Goal: Transaction & Acquisition: Book appointment/travel/reservation

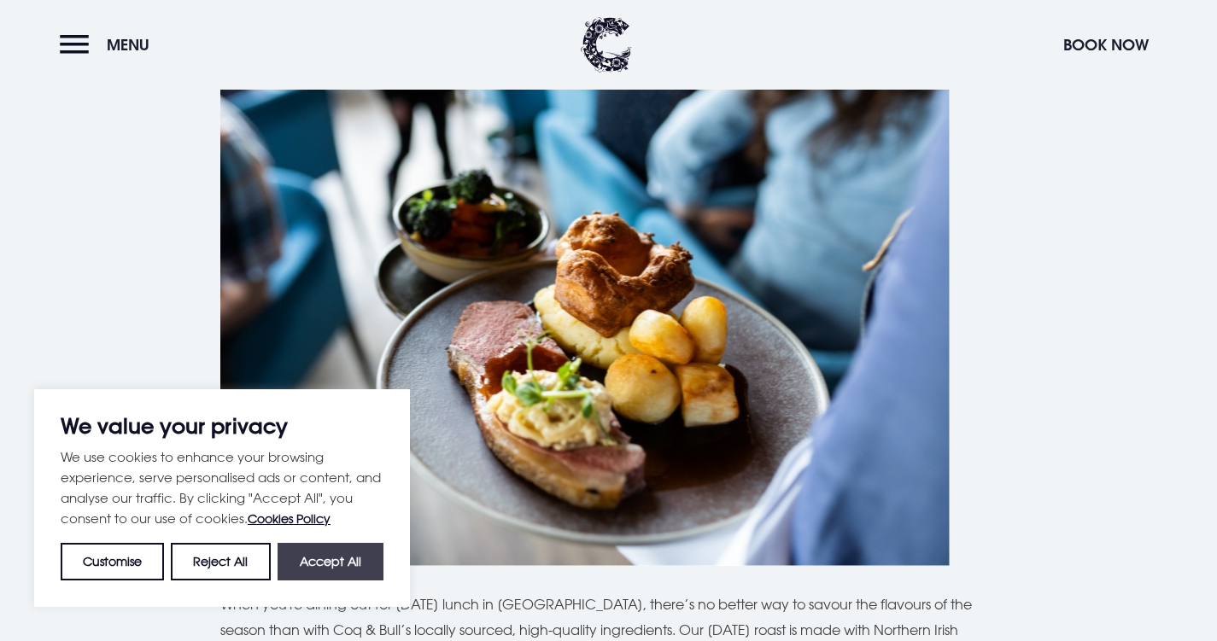
scroll to position [677, 0]
click at [317, 554] on button "Accept All" at bounding box center [331, 562] width 106 height 38
checkbox input "true"
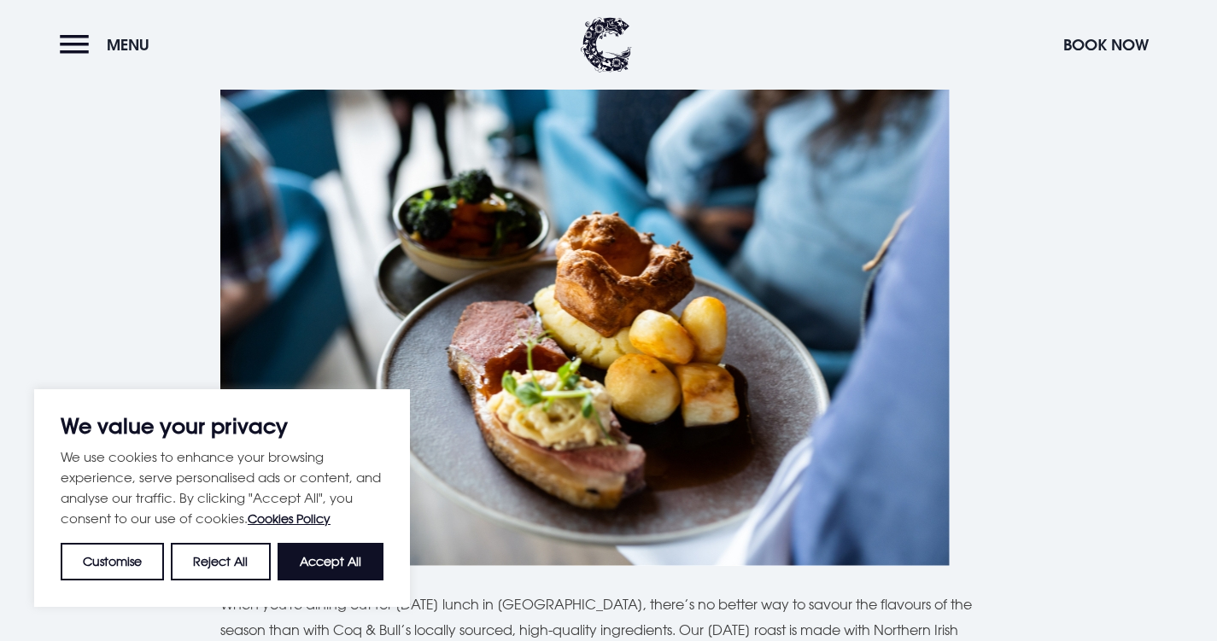
checkbox input "true"
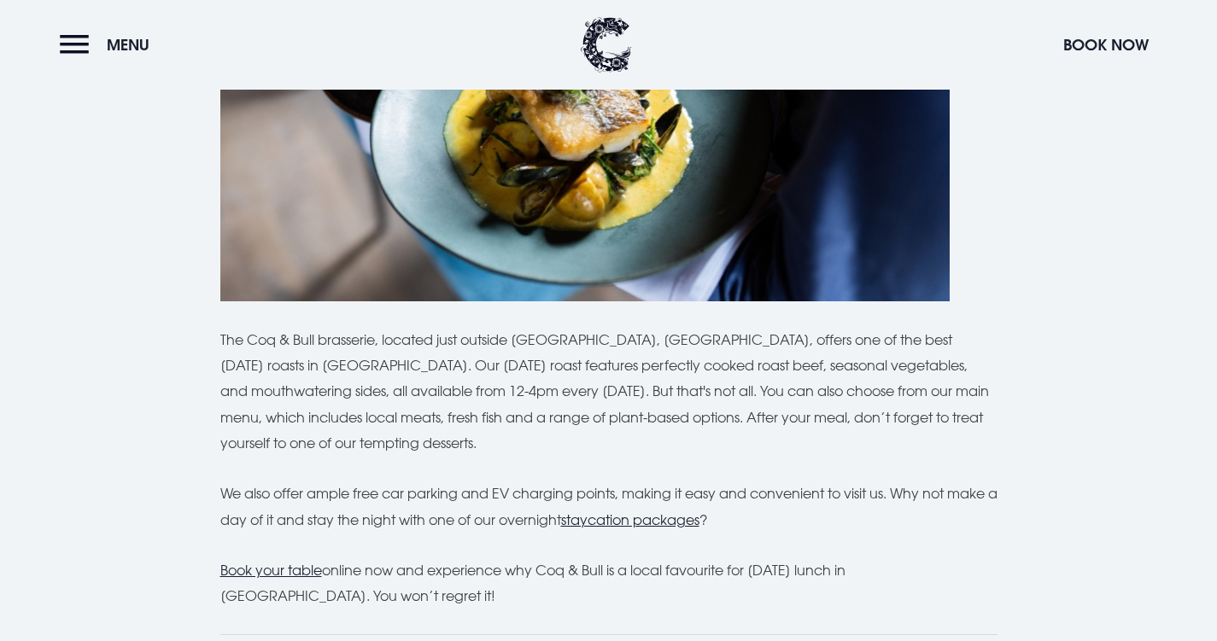
scroll to position [4389, 0]
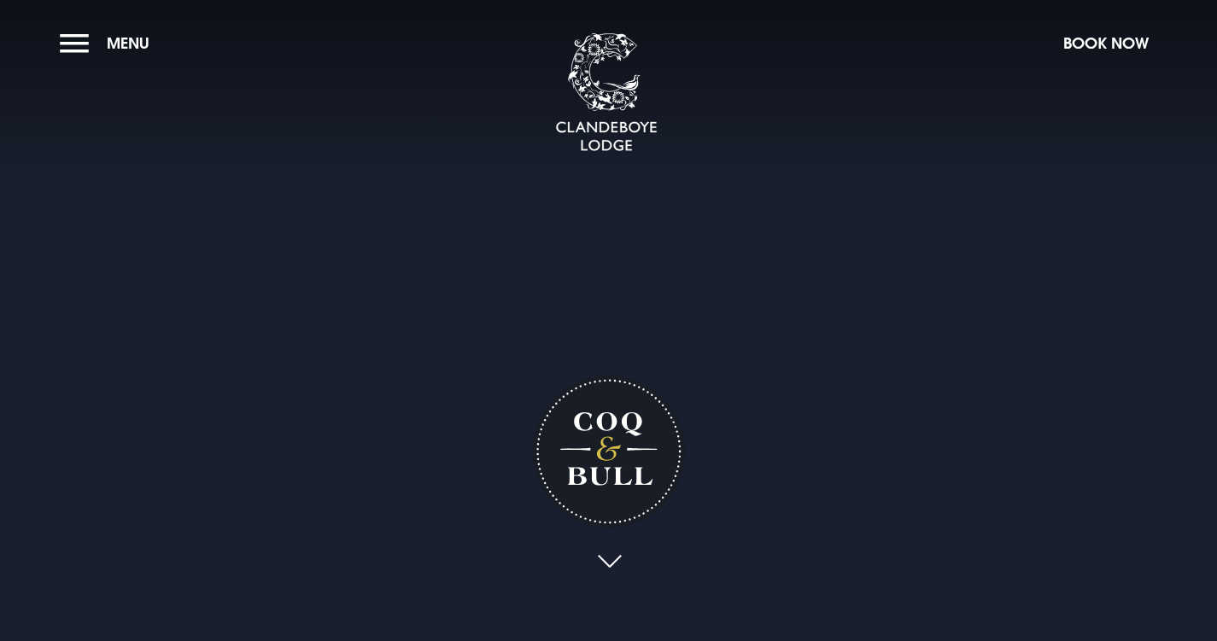
checkbox input "true"
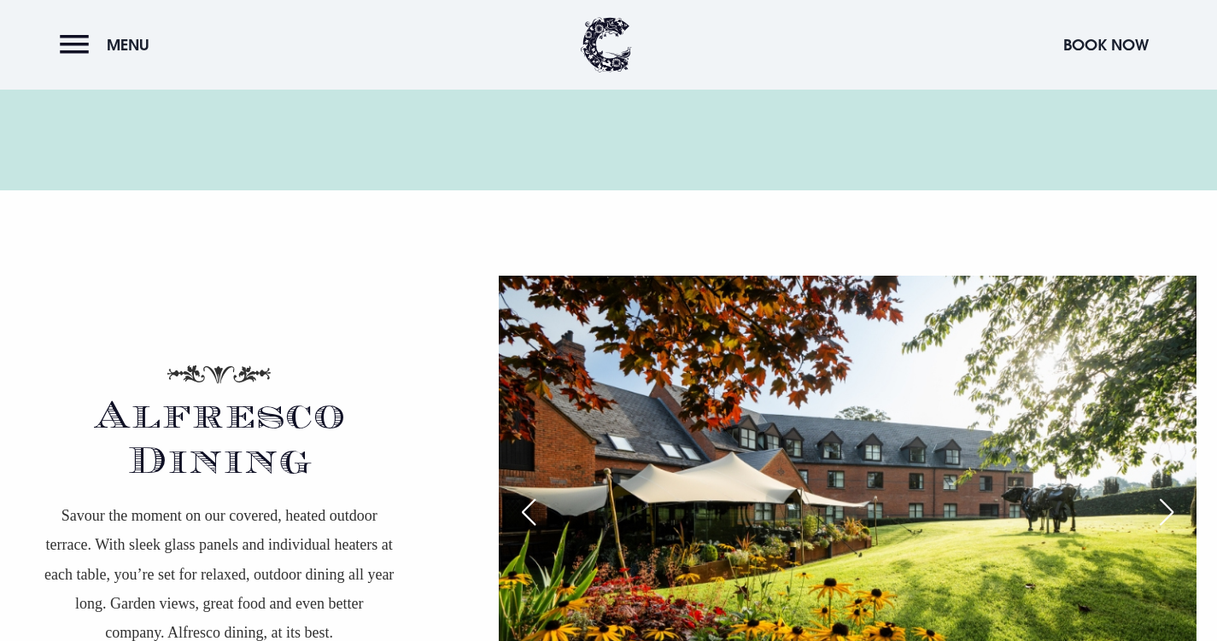
scroll to position [2777, 0]
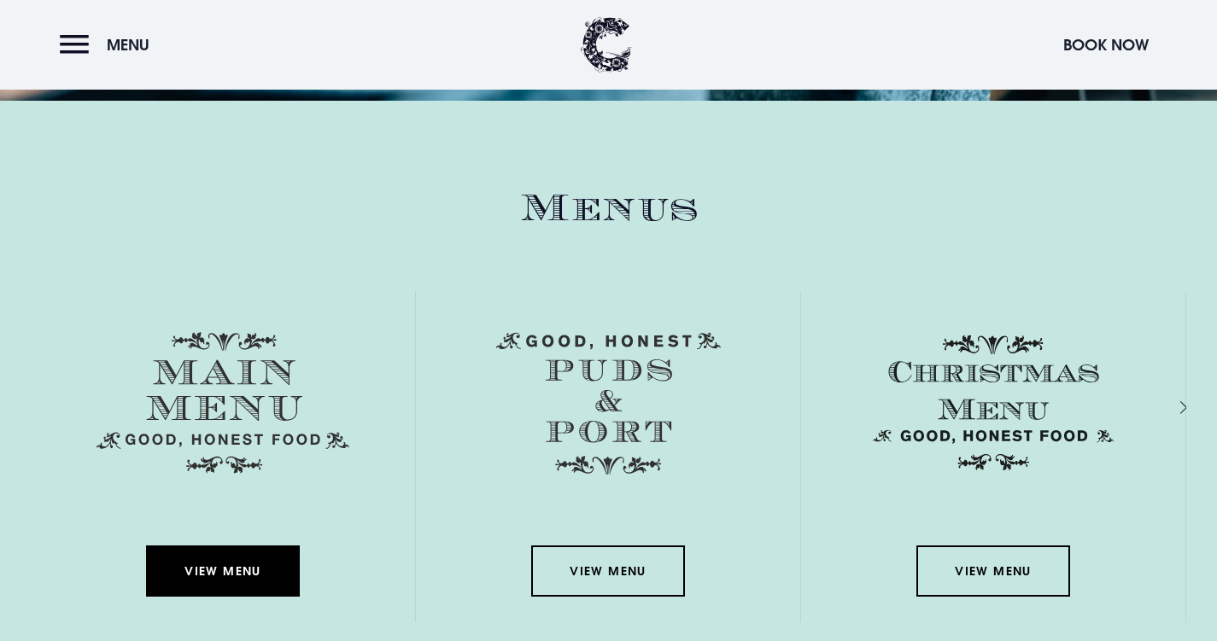
click at [214, 563] on link "View Menu" at bounding box center [223, 571] width 154 height 51
